Goal: Information Seeking & Learning: Learn about a topic

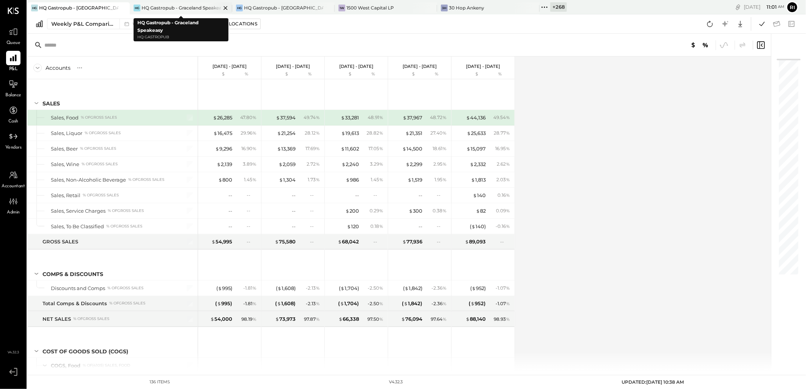
click at [225, 5] on icon at bounding box center [225, 7] width 9 height 9
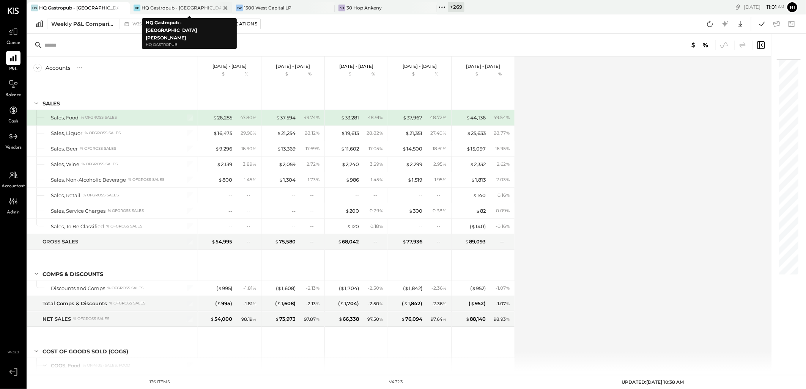
click at [224, 6] on icon at bounding box center [225, 8] width 4 height 4
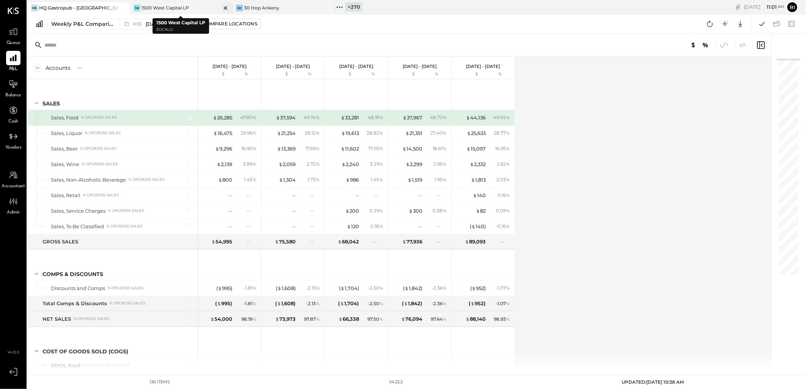
click at [223, 8] on icon at bounding box center [225, 7] width 9 height 9
click at [253, 4] on div "+ 271" at bounding box center [251, 6] width 16 height 9
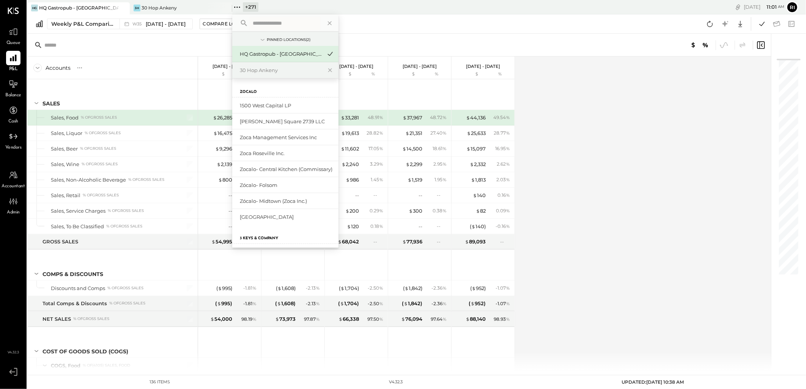
click at [270, 22] on input "text" at bounding box center [285, 23] width 71 height 14
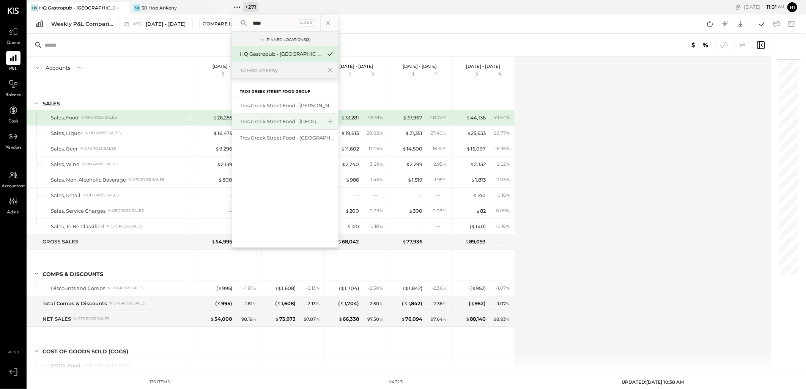
type input "****"
click at [263, 124] on div "Tros Greek Street Food - [GEOGRAPHIC_DATA]" at bounding box center [281, 121] width 82 height 7
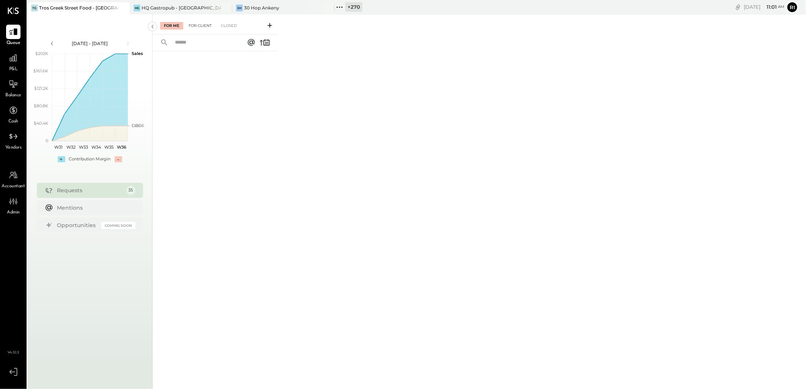
click at [203, 24] on div "For Client" at bounding box center [200, 26] width 31 height 8
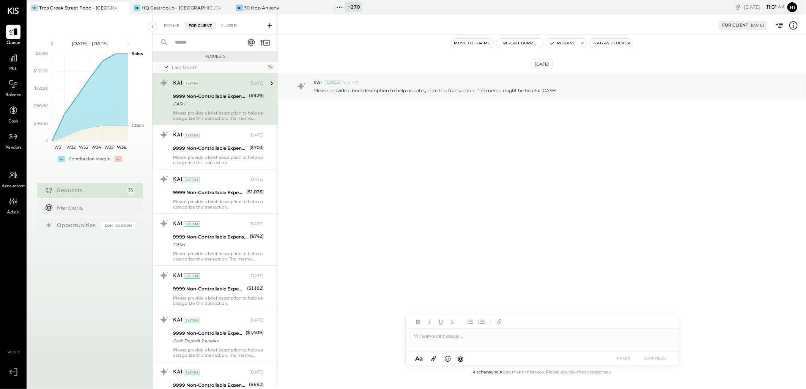
click at [191, 66] on div "Last Month" at bounding box center [219, 67] width 94 height 6
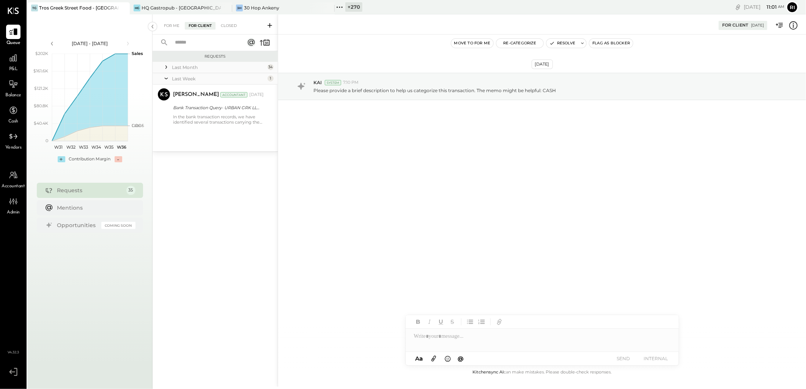
click at [191, 66] on div "Last Month" at bounding box center [219, 67] width 94 height 6
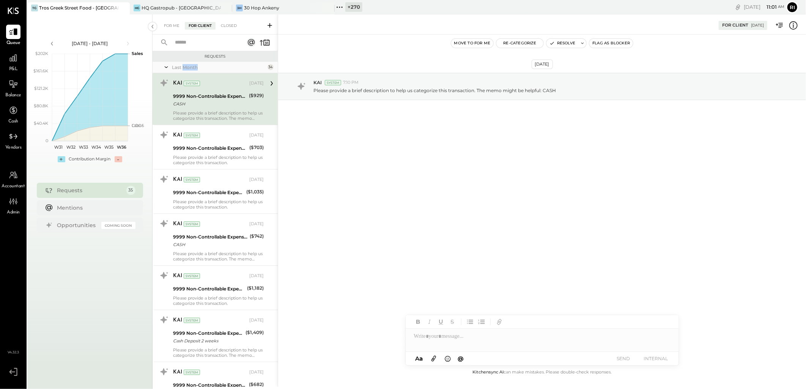
click at [191, 66] on div "Last Month" at bounding box center [219, 67] width 94 height 6
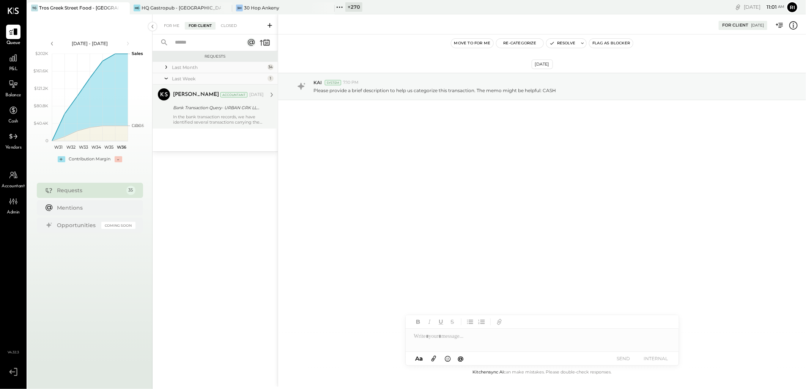
drag, startPoint x: 191, startPoint y: 66, endPoint x: 193, endPoint y: 115, distance: 48.2
click at [193, 115] on div "In the bank transaction records, we have identified several transactions carryi…" at bounding box center [218, 119] width 91 height 11
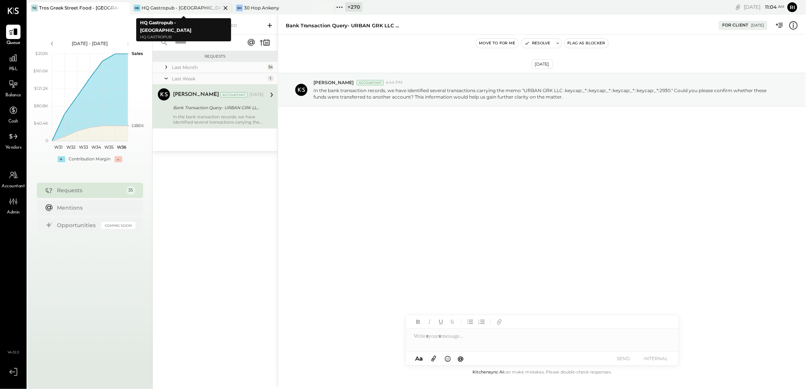
click at [223, 8] on icon at bounding box center [225, 7] width 9 height 9
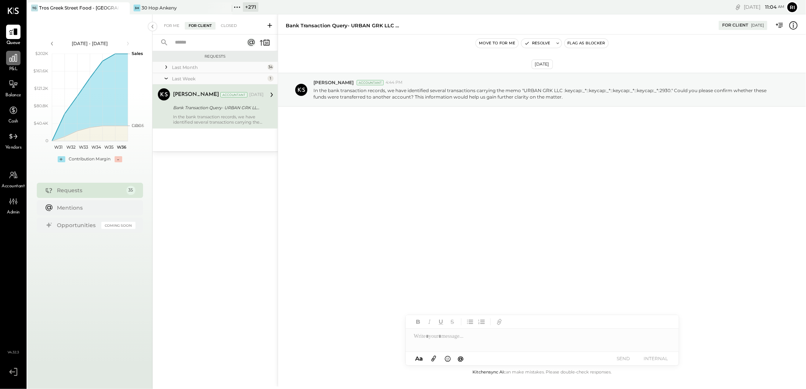
click at [18, 58] on div at bounding box center [13, 58] width 14 height 14
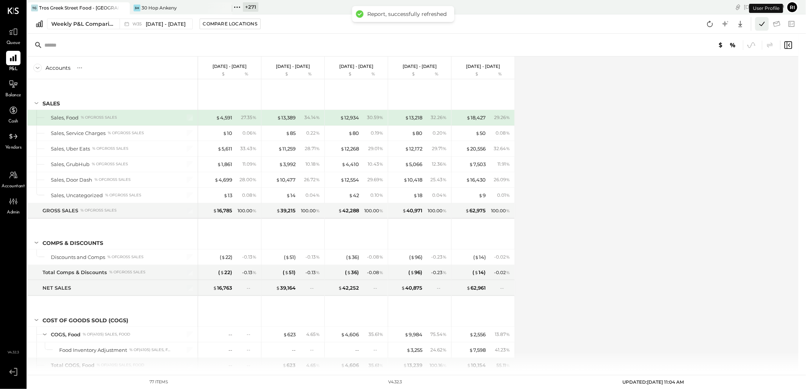
click at [758, 24] on icon at bounding box center [762, 24] width 10 height 10
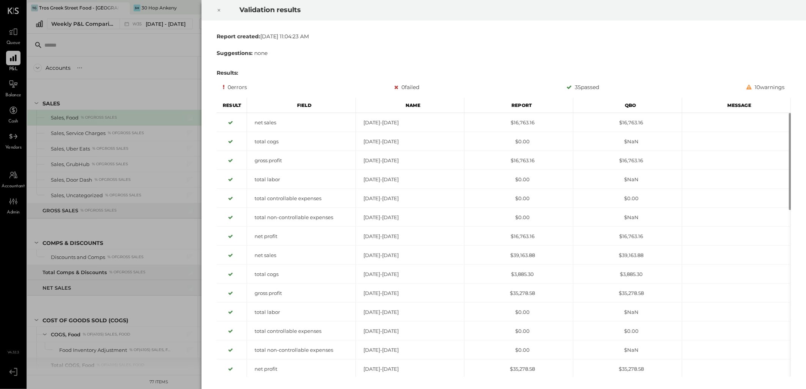
click at [217, 10] on icon at bounding box center [219, 10] width 5 height 9
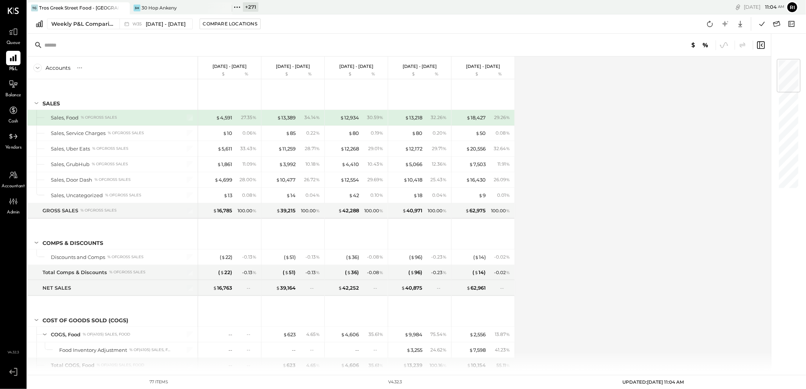
click at [252, 9] on div "+ 271" at bounding box center [251, 6] width 16 height 9
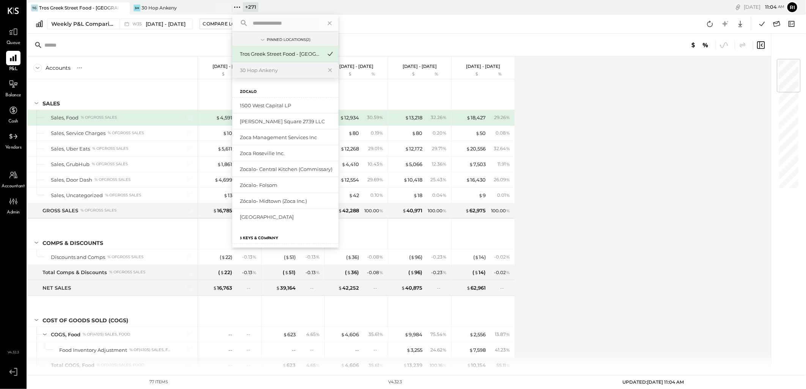
click at [302, 26] on input "text" at bounding box center [285, 23] width 71 height 14
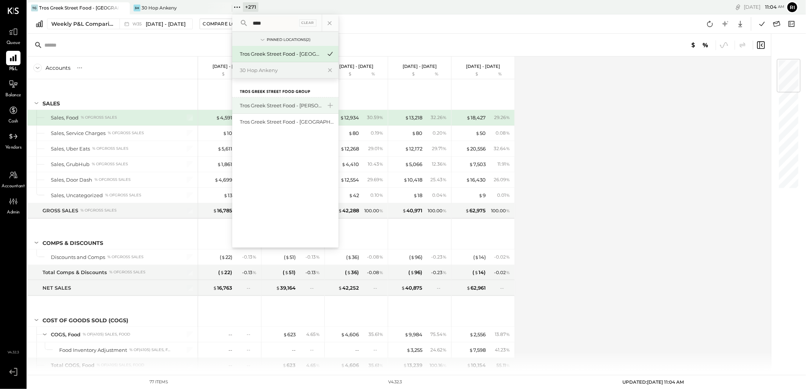
type input "****"
click at [293, 107] on div "Tros Greek Street Food - [PERSON_NAME]" at bounding box center [281, 105] width 82 height 7
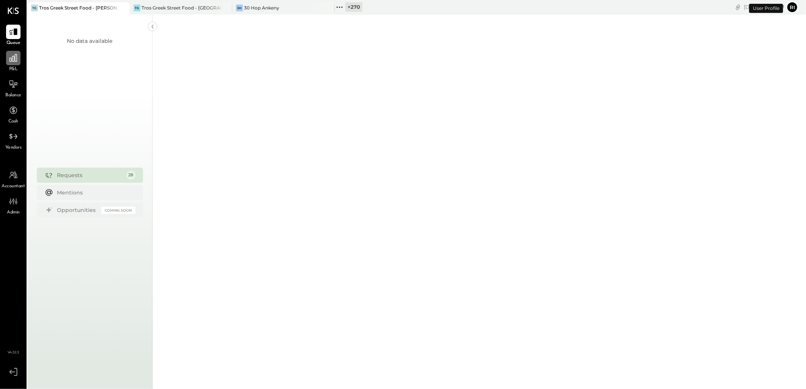
click at [10, 63] on div at bounding box center [13, 58] width 14 height 14
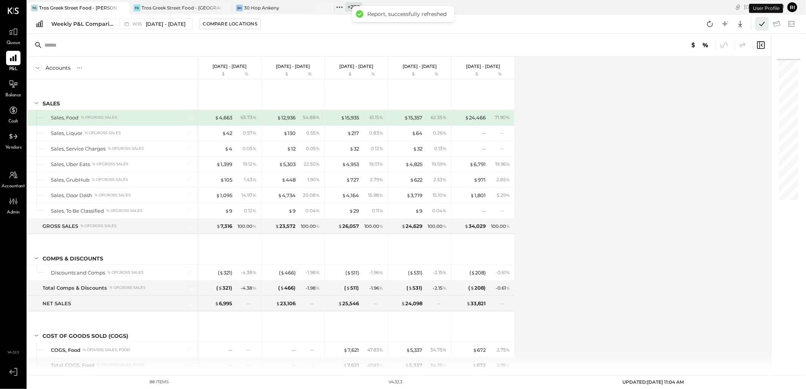
click at [763, 23] on icon at bounding box center [762, 24] width 10 height 10
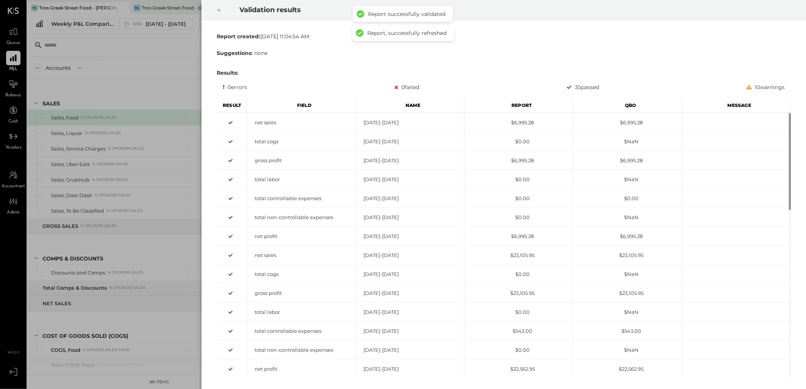
click at [219, 13] on icon at bounding box center [219, 10] width 5 height 9
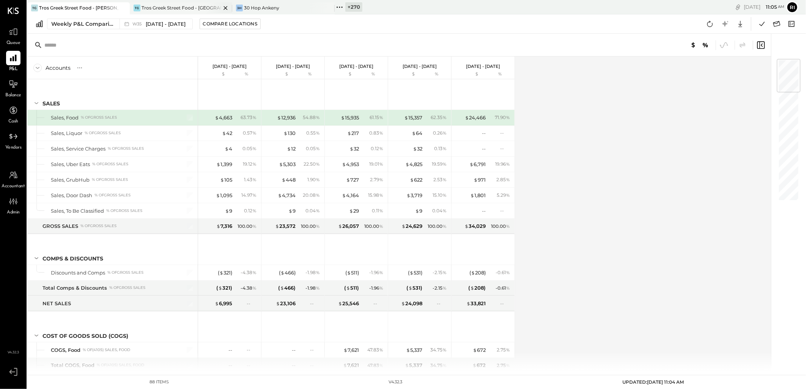
click at [222, 9] on icon at bounding box center [225, 7] width 9 height 9
click at [558, 137] on div "Accounts S % GL [DATE] - [DATE] $ % [DATE] - [DATE] $ % [DATE] - [DATE] $ % [DA…" at bounding box center [399, 214] width 745 height 314
